Goal: Navigation & Orientation: Find specific page/section

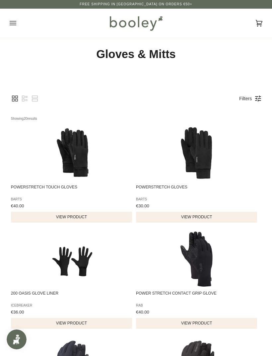
click at [128, 19] on img at bounding box center [136, 23] width 58 height 19
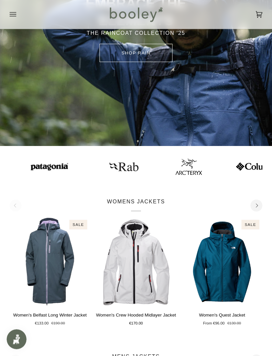
scroll to position [128, 0]
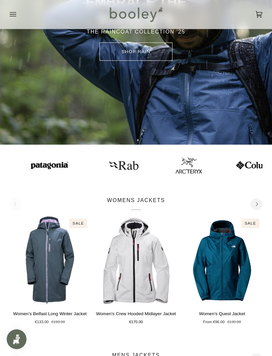
click at [235, 163] on img at bounding box center [258, 165] width 46 height 9
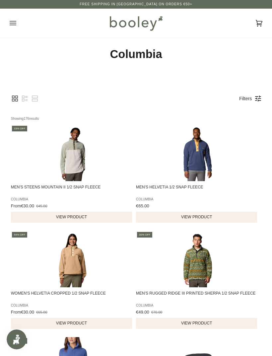
click at [254, 93] on link "Filters" at bounding box center [245, 98] width 19 height 11
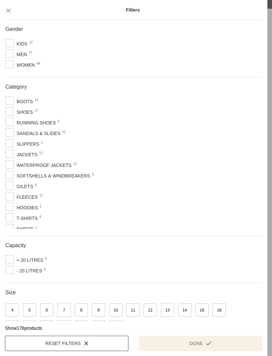
click at [30, 165] on span "Waterproof Jackets 12" at bounding box center [40, 165] width 70 height 8
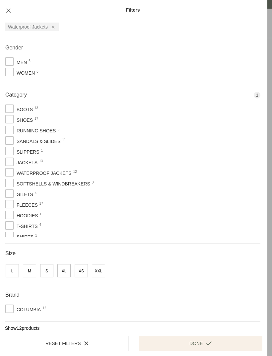
click at [190, 340] on button "Done" at bounding box center [200, 343] width 123 height 15
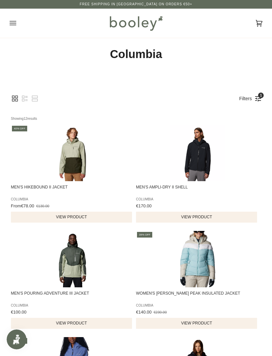
click at [126, 25] on img at bounding box center [136, 23] width 58 height 19
